Goal: Task Accomplishment & Management: Complete application form

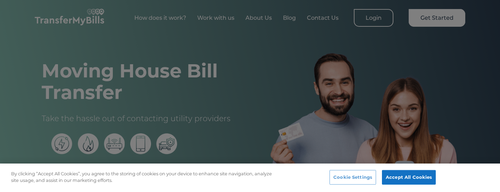
click at [376, 175] on button "Cookie Settings" at bounding box center [353, 177] width 47 height 15
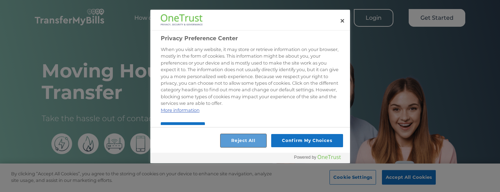
click at [256, 146] on button "Reject All" at bounding box center [244, 140] width 46 height 13
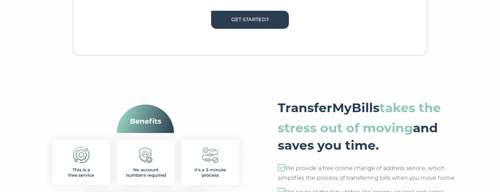
scroll to position [238, 0]
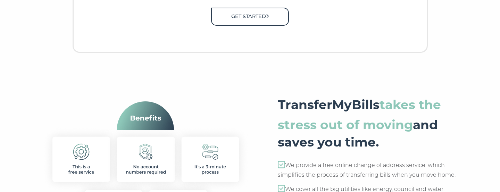
click at [257, 21] on link "Get Started" at bounding box center [250, 17] width 78 height 18
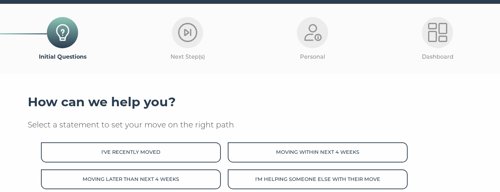
scroll to position [39, 0]
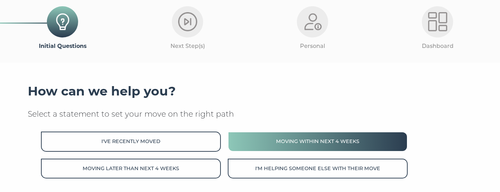
click at [290, 144] on button "Moving within next 4 weeks" at bounding box center [318, 142] width 180 height 20
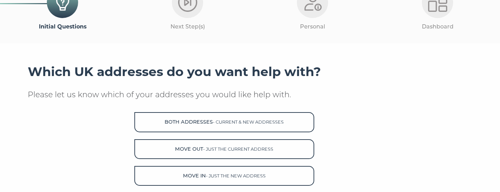
scroll to position [62, 0]
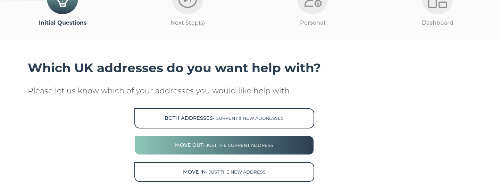
click at [253, 149] on button "Move Out - just the current address" at bounding box center [224, 146] width 180 height 20
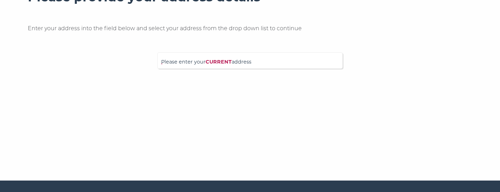
scroll to position [132, 0]
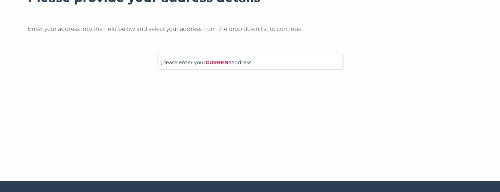
click at [304, 62] on span "Please enter your CURRENT address" at bounding box center [250, 65] width 178 height 12
click at [304, 62] on input "Please enter your CURRENT address" at bounding box center [235, 60] width 149 height 7
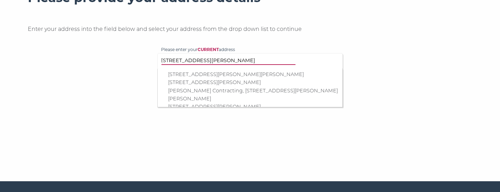
type input "2 Mead Way"
click at [246, 71] on p "2 Mead Way, Bromley, BR2 9EW" at bounding box center [253, 75] width 171 height 8
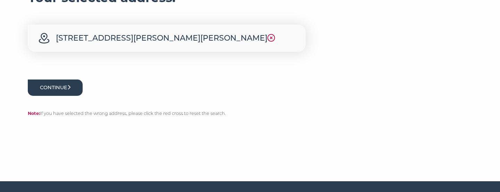
click at [74, 91] on button "Continue" at bounding box center [55, 88] width 55 height 16
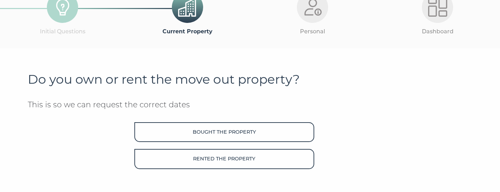
scroll to position [66, 0]
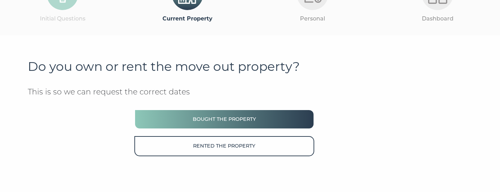
click at [257, 122] on button "Bought the property" at bounding box center [224, 119] width 180 height 20
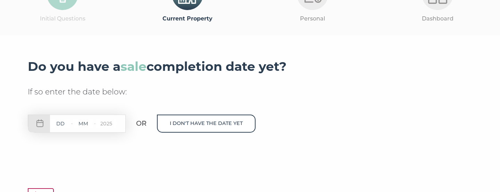
click at [60, 124] on input "text" at bounding box center [60, 124] width 21 height 9
type input "1"
type input "02"
click at [87, 122] on input "text" at bounding box center [83, 124] width 21 height 9
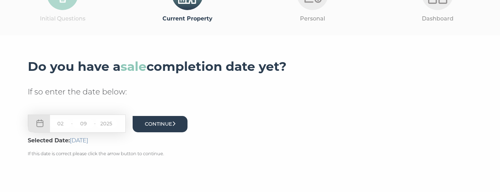
type input "09"
click at [154, 125] on button "Continue" at bounding box center [160, 124] width 55 height 16
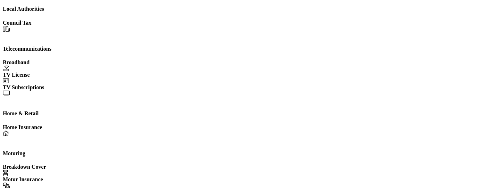
scroll to position [165, 0]
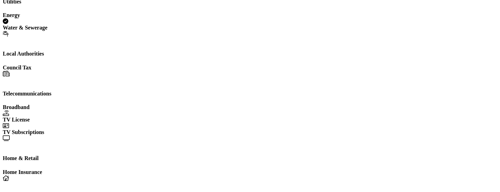
scroll to position [140, 0]
click at [8, 37] on icon at bounding box center [6, 34] width 6 height 6
click at [10, 77] on icon at bounding box center [6, 74] width 7 height 6
click at [111, 111] on div "Broadband" at bounding box center [250, 108] width 495 height 6
click at [9, 129] on span at bounding box center [6, 126] width 6 height 6
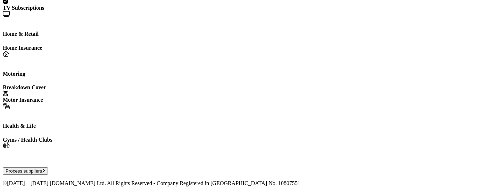
scroll to position [268, 0]
click at [9, 57] on icon at bounding box center [6, 54] width 6 height 6
click at [8, 96] on icon at bounding box center [6, 94] width 6 height 6
click at [171, 103] on div "Motor Insurance" at bounding box center [250, 100] width 495 height 6
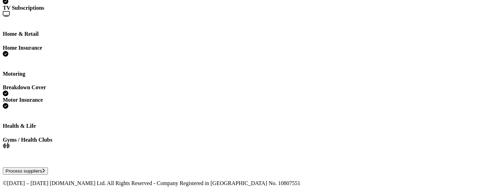
click at [48, 167] on button "Process suppliers" at bounding box center [25, 170] width 45 height 7
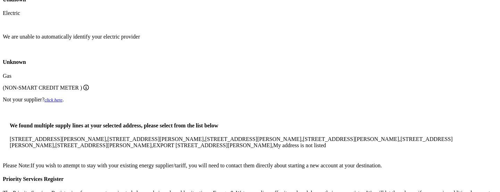
scroll to position [321, 0]
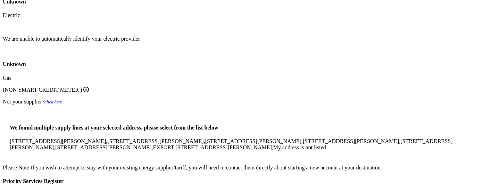
click at [80, 138] on span "[STREET_ADDRESS][PERSON_NAME]," at bounding box center [59, 141] width 98 height 6
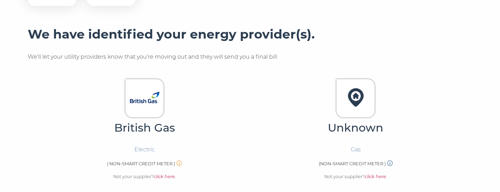
scroll to position [178, 0]
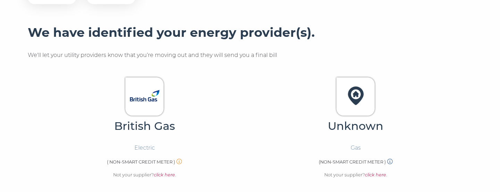
click at [380, 173] on em "click here" at bounding box center [375, 174] width 21 height 5
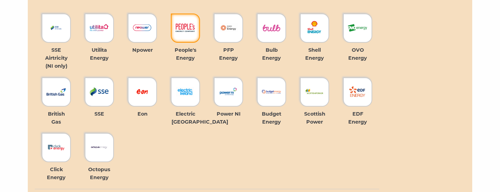
scroll to position [425, 0]
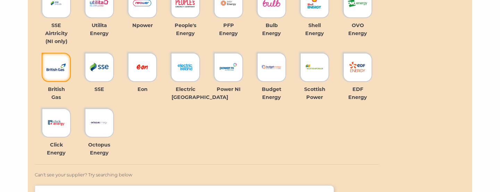
click at [62, 58] on img at bounding box center [56, 67] width 19 height 19
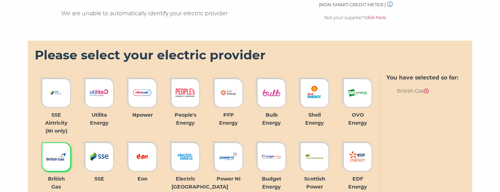
scroll to position [333, 0]
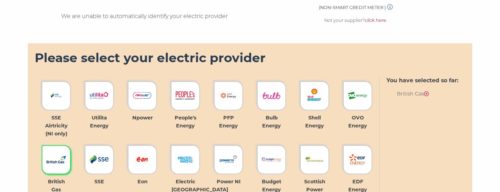
click at [383, 18] on em "click here" at bounding box center [375, 20] width 21 height 5
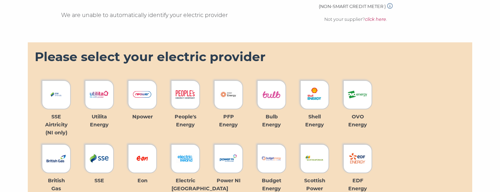
scroll to position [354, 0]
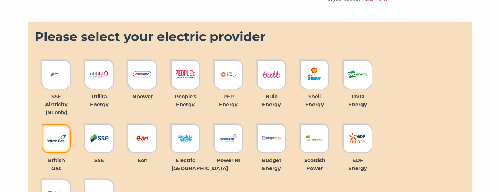
click at [62, 146] on div at bounding box center [56, 138] width 29 height 29
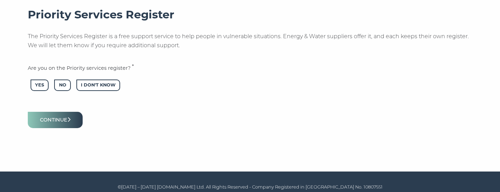
scroll to position [675, 0]
click at [78, 120] on button "Continue" at bounding box center [55, 120] width 55 height 16
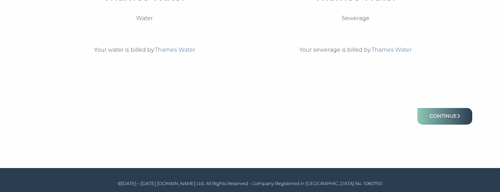
scroll to position [316, 0]
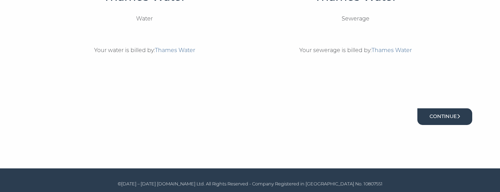
click at [452, 110] on button "Continue" at bounding box center [445, 116] width 55 height 16
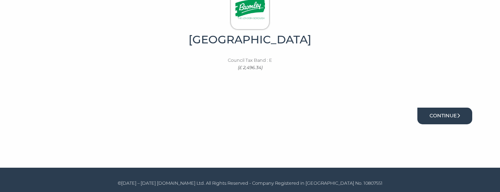
scroll to position [257, 0]
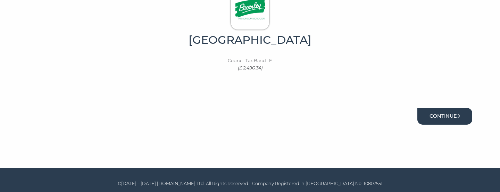
click at [452, 115] on button "Continue" at bounding box center [445, 116] width 55 height 16
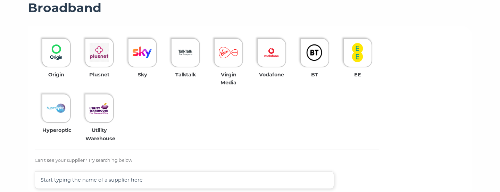
scroll to position [231, 0]
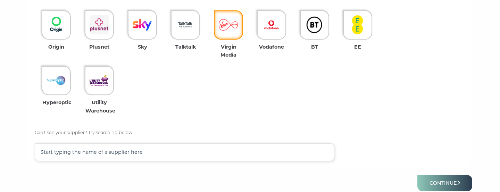
click at [233, 34] on div at bounding box center [228, 24] width 29 height 29
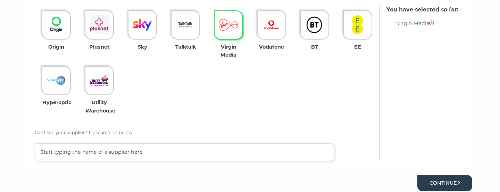
click at [463, 180] on button "Continue" at bounding box center [445, 183] width 55 height 16
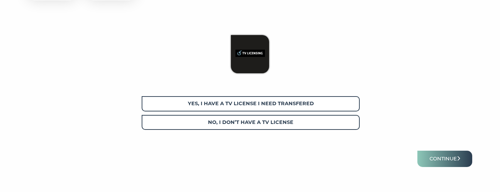
scroll to position [191, 0]
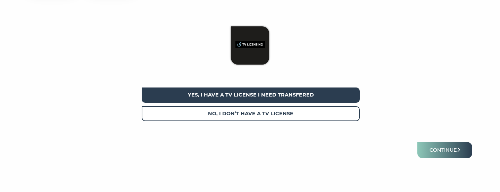
click at [312, 97] on span "Yes, I have a tv license I need transfered" at bounding box center [251, 95] width 218 height 15
click at [444, 154] on button "Continue" at bounding box center [445, 150] width 55 height 16
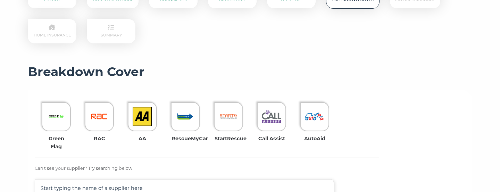
scroll to position [141, 0]
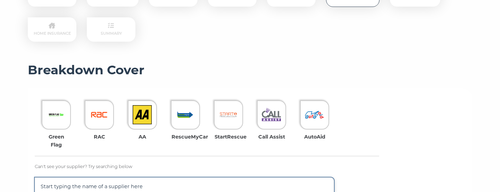
click at [247, 182] on input "text" at bounding box center [185, 187] width 300 height 18
type input "AXA"
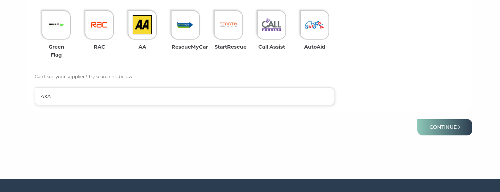
scroll to position [236, 0]
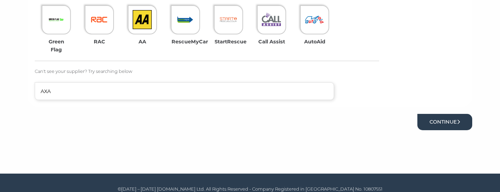
click at [435, 117] on button "Continue" at bounding box center [445, 122] width 55 height 16
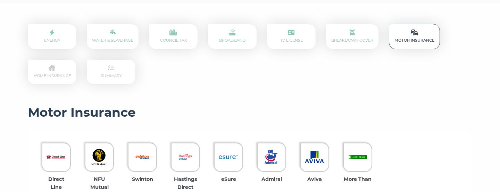
scroll to position [147, 0]
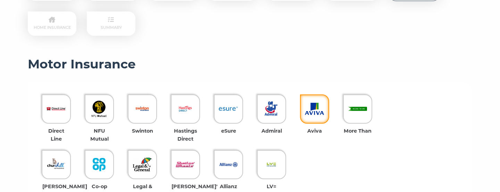
click at [319, 118] on div at bounding box center [314, 109] width 29 height 29
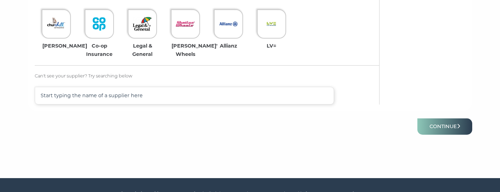
scroll to position [288, 0]
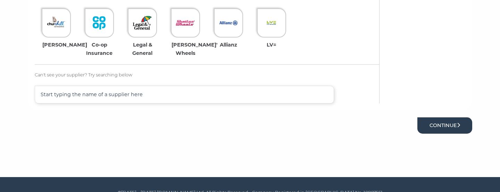
click at [438, 126] on button "Continue" at bounding box center [445, 125] width 55 height 16
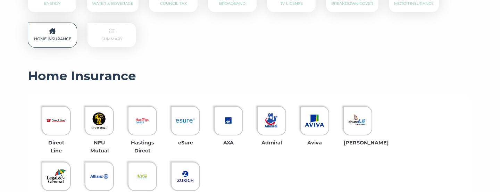
scroll to position [142, 0]
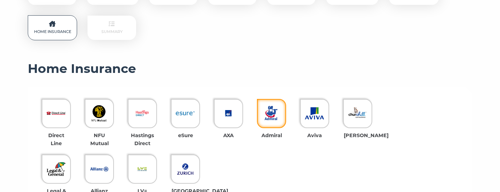
click at [280, 115] on img at bounding box center [271, 113] width 19 height 19
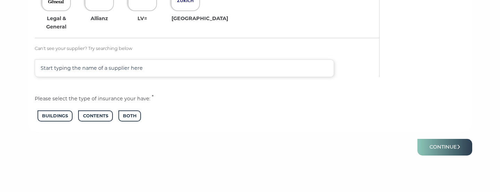
scroll to position [336, 0]
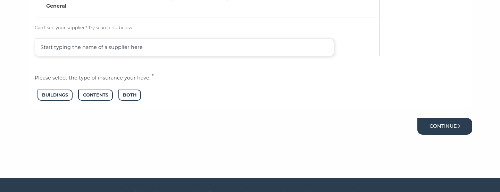
click at [433, 127] on button "Continue" at bounding box center [445, 126] width 55 height 16
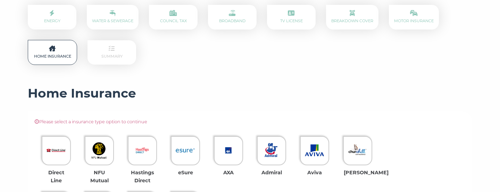
scroll to position [123, 0]
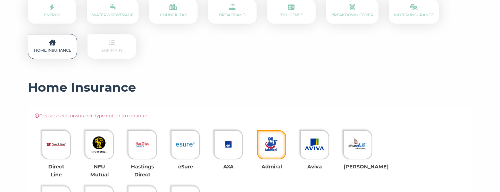
click at [278, 147] on img at bounding box center [271, 144] width 19 height 19
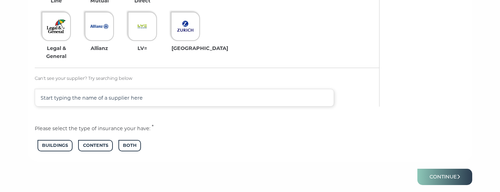
scroll to position [298, 0]
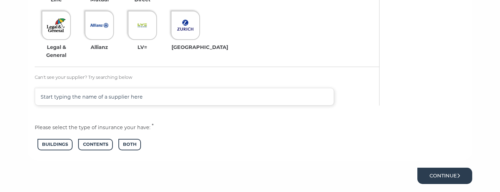
click at [457, 169] on button "Continue" at bounding box center [445, 176] width 55 height 16
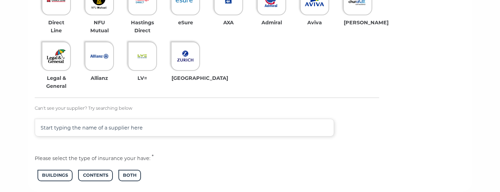
scroll to position [269, 0]
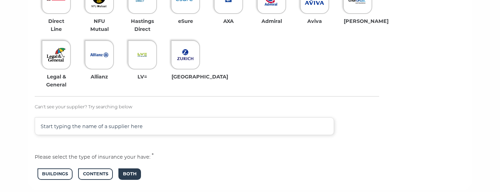
click at [128, 169] on span "Both" at bounding box center [129, 174] width 23 height 11
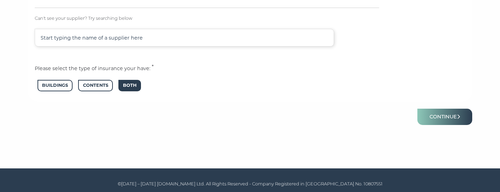
scroll to position [357, 0]
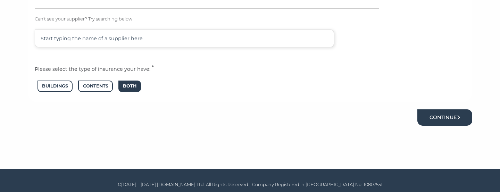
click at [451, 112] on button "Continue" at bounding box center [445, 117] width 55 height 16
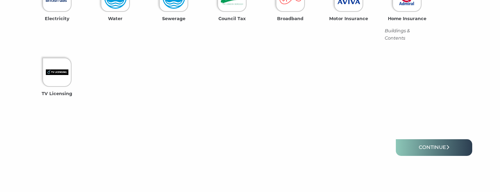
scroll to position [293, 0]
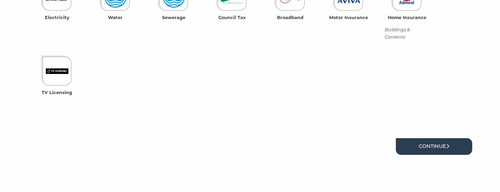
click at [453, 143] on link "Continue" at bounding box center [434, 146] width 76 height 16
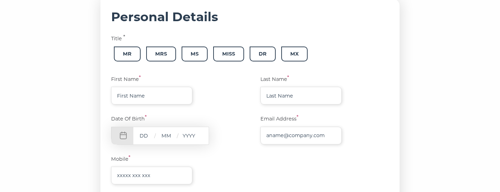
scroll to position [124, 0]
type input "Mark"
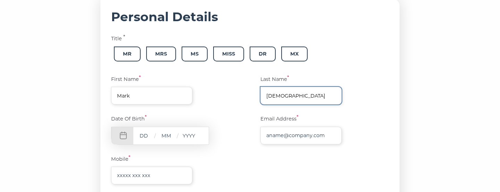
type input "Baptist"
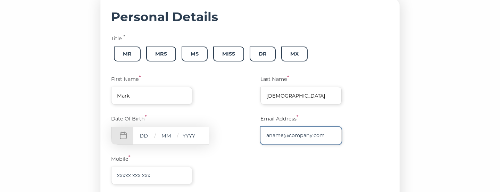
type input "[EMAIL_ADDRESS][DOMAIN_NAME]"
click at [148, 134] on input "text" at bounding box center [143, 135] width 21 height 9
type input "10"
click at [167, 136] on input "text" at bounding box center [166, 135] width 21 height 9
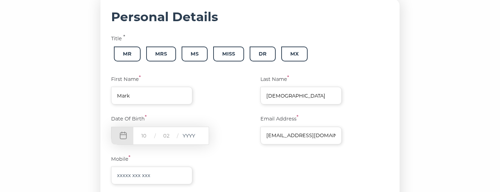
type input "02"
click at [197, 137] on input "text" at bounding box center [189, 135] width 21 height 9
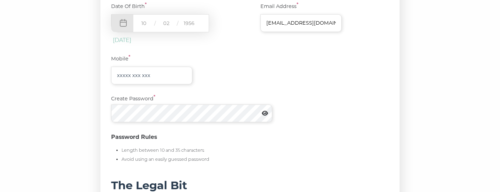
scroll to position [237, 0]
type input "1956"
click at [266, 112] on icon at bounding box center [265, 113] width 6 height 6
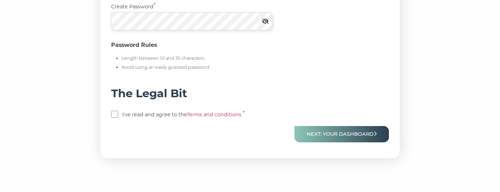
scroll to position [329, 0]
click at [115, 113] on input "checkbox" at bounding box center [114, 113] width 7 height 7
checkbox input "true"
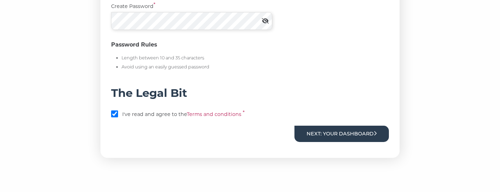
click at [344, 133] on button "Next: Your Dashboard" at bounding box center [342, 134] width 95 height 16
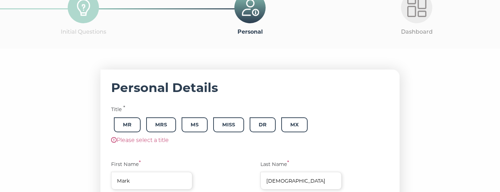
scroll to position [54, 0]
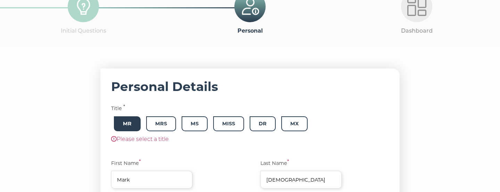
click at [136, 123] on span "Mr" at bounding box center [127, 123] width 27 height 15
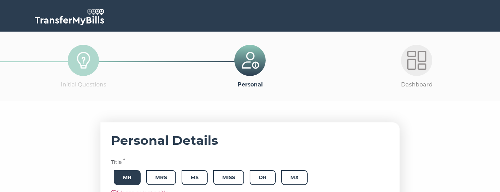
scroll to position [0, 0]
click at [97, 22] on img at bounding box center [69, 17] width 69 height 17
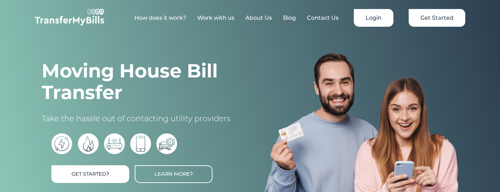
click at [382, 15] on link "Login" at bounding box center [374, 18] width 40 height 18
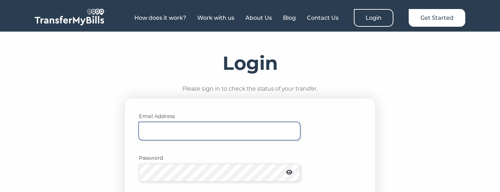
type input "markbap@btinternet.com"
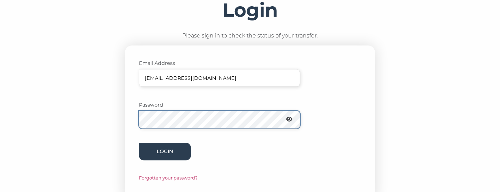
scroll to position [54, 0]
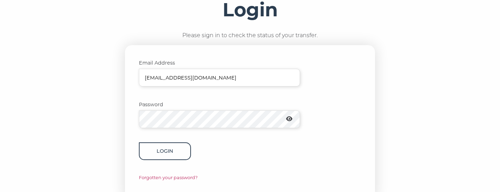
click at [177, 147] on button "Login" at bounding box center [165, 151] width 52 height 18
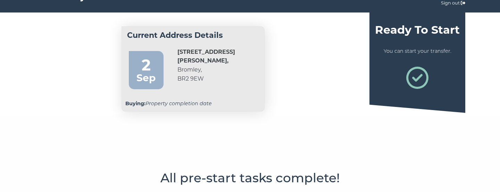
scroll to position [24, 0]
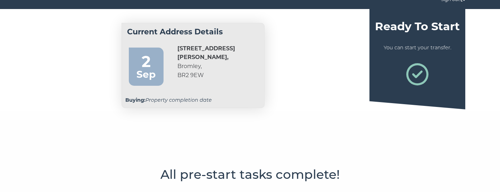
click at [417, 75] on icon at bounding box center [418, 74] width 22 height 22
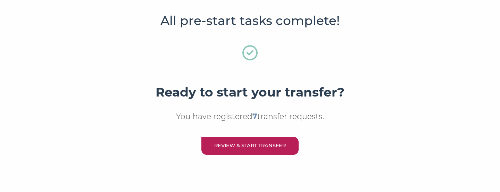
scroll to position [182, 0]
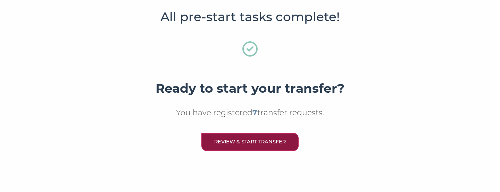
click at [266, 145] on link "Review & Start Transfer" at bounding box center [250, 142] width 97 height 18
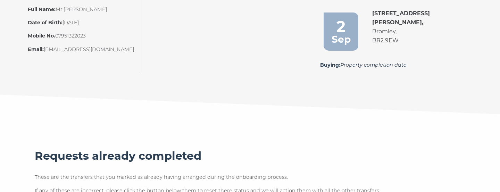
scroll to position [183, 0]
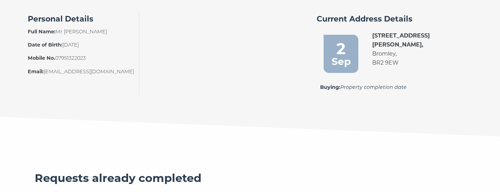
click at [373, 57] on div "2 Mead Way, Bromley, BR2 9EW" at bounding box center [408, 55] width 84 height 49
click at [346, 57] on div "Sep" at bounding box center [341, 62] width 28 height 16
click at [372, 56] on div "2 Mead Way, Bromley, BR2 9EW" at bounding box center [408, 55] width 84 height 49
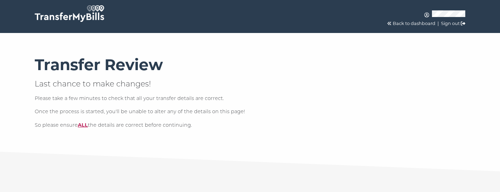
scroll to position [0, 0]
click at [413, 25] on link "Back to dashboard" at bounding box center [414, 23] width 43 height 5
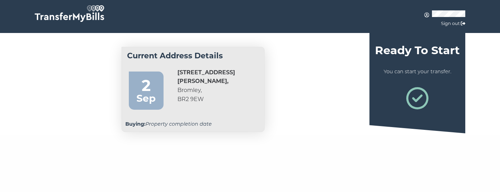
click at [144, 106] on div "[DATE]" at bounding box center [146, 91] width 35 height 38
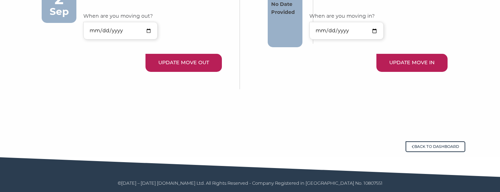
scroll to position [186, 0]
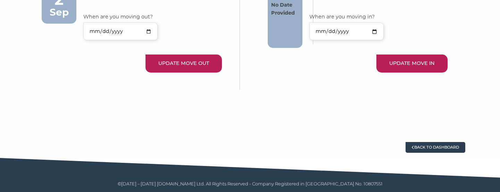
click at [420, 147] on link "Back to dashboard" at bounding box center [436, 147] width 60 height 10
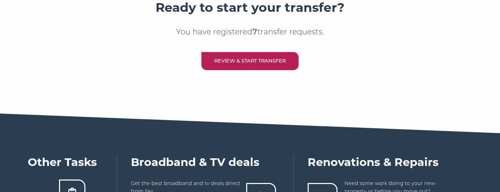
scroll to position [271, 0]
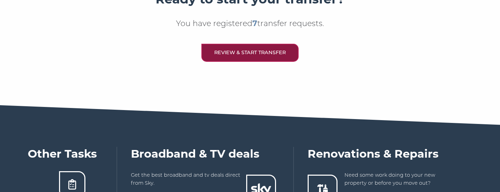
click at [255, 53] on link "Review & Start Transfer" at bounding box center [250, 53] width 97 height 18
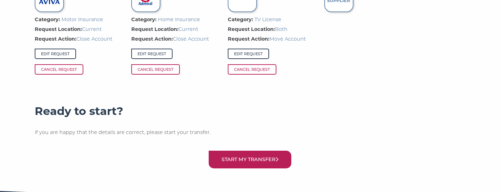
scroll to position [651, 0]
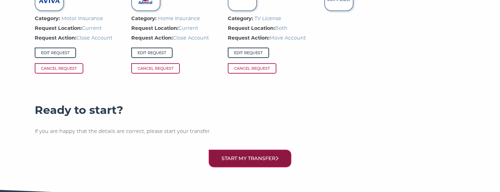
click at [246, 158] on button "Start my transfer" at bounding box center [250, 159] width 83 height 18
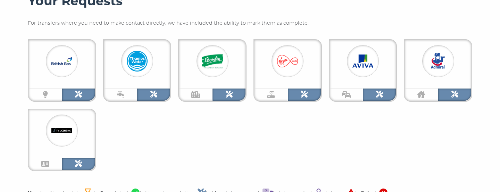
scroll to position [181, 0]
